Goal: Task Accomplishment & Management: Manage account settings

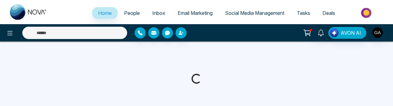
select select "*"
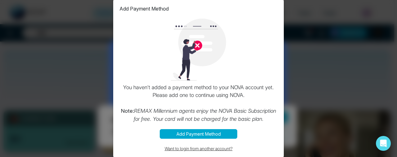
click at [209, 106] on button "Want to login from another account?" at bounding box center [198, 148] width 158 height 7
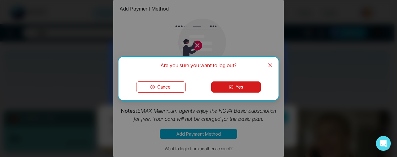
click at [237, 88] on button "Yes" at bounding box center [236, 86] width 50 height 11
